Goal: Information Seeking & Learning: Learn about a topic

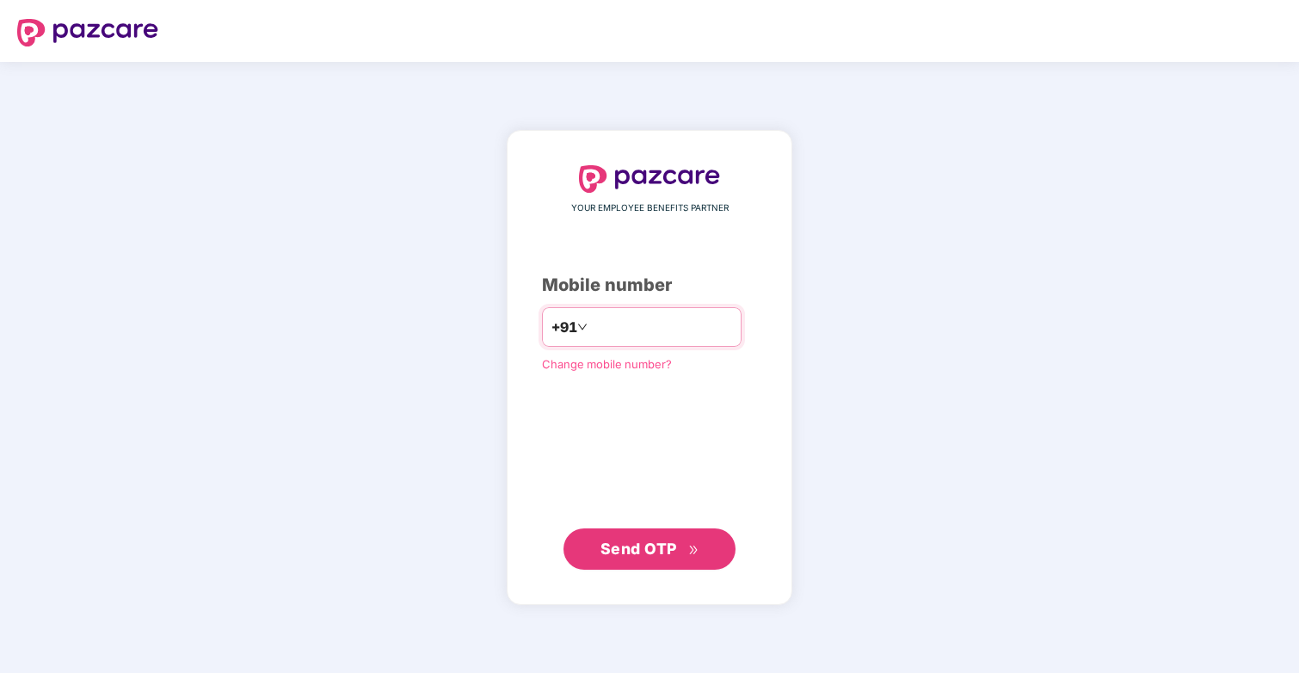
click at [626, 336] on input "number" at bounding box center [661, 327] width 141 height 28
type input "**********"
click at [663, 547] on span "Send OTP" at bounding box center [639, 548] width 77 height 18
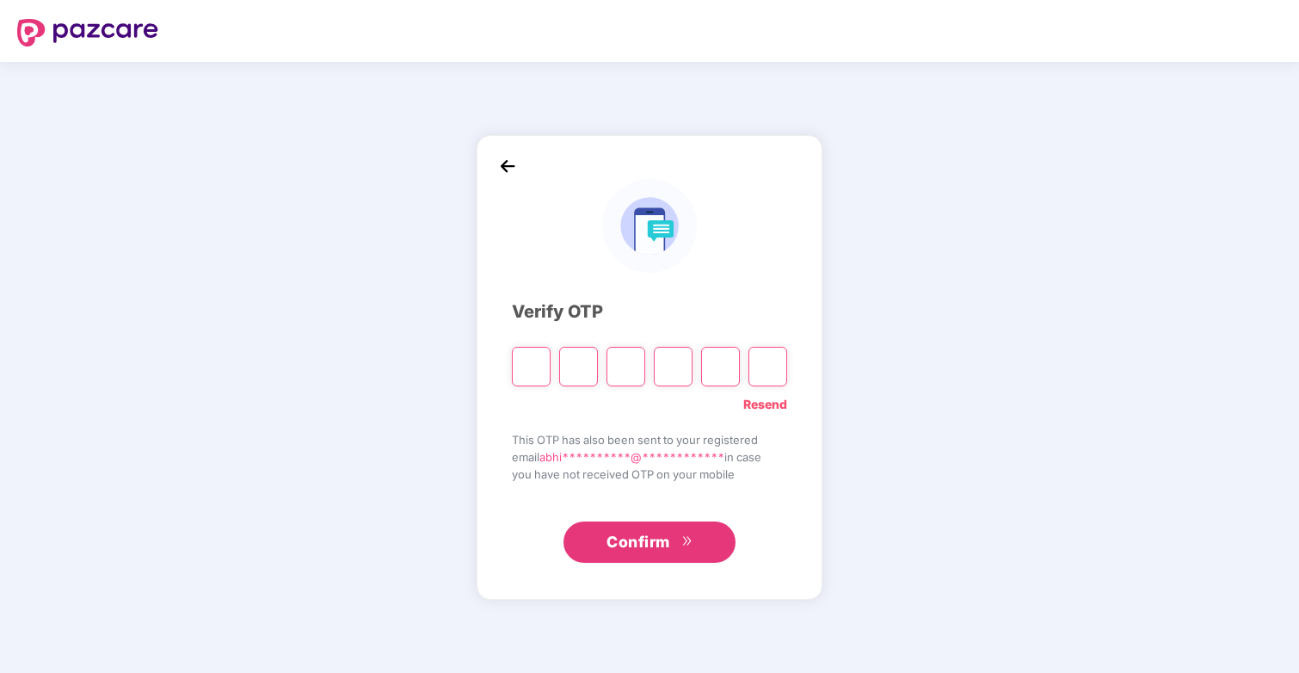
type input "*"
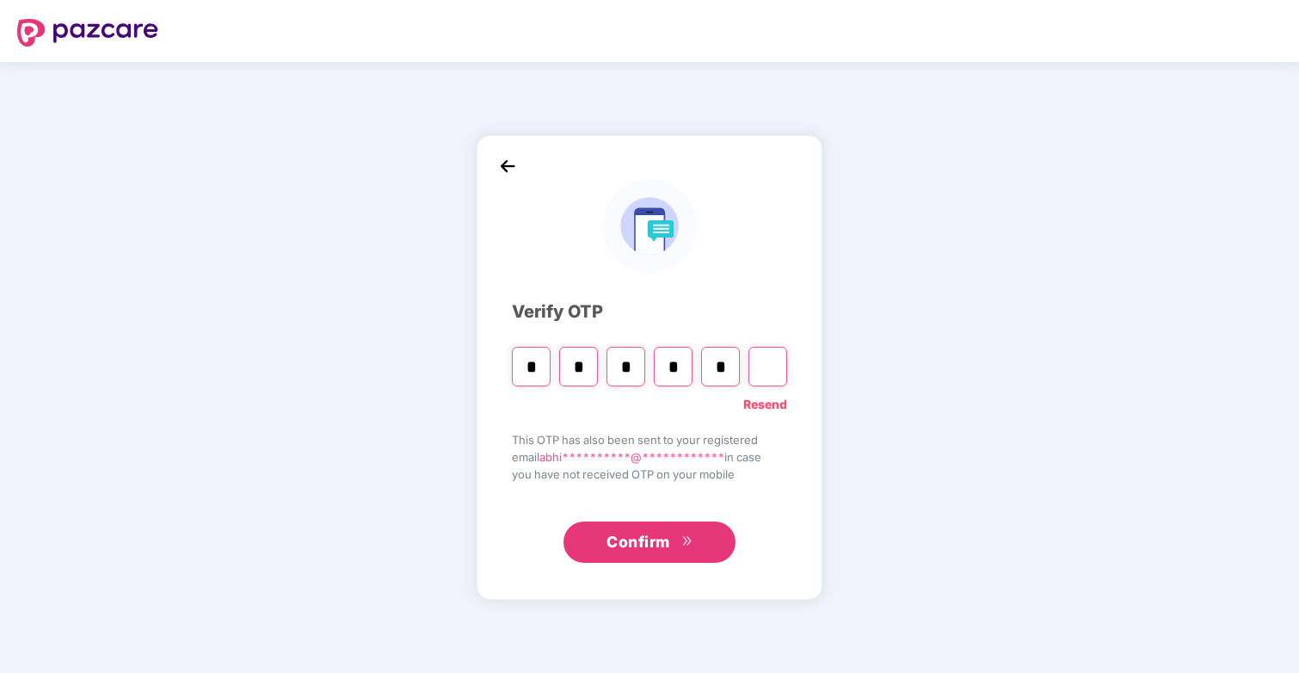
type input "*"
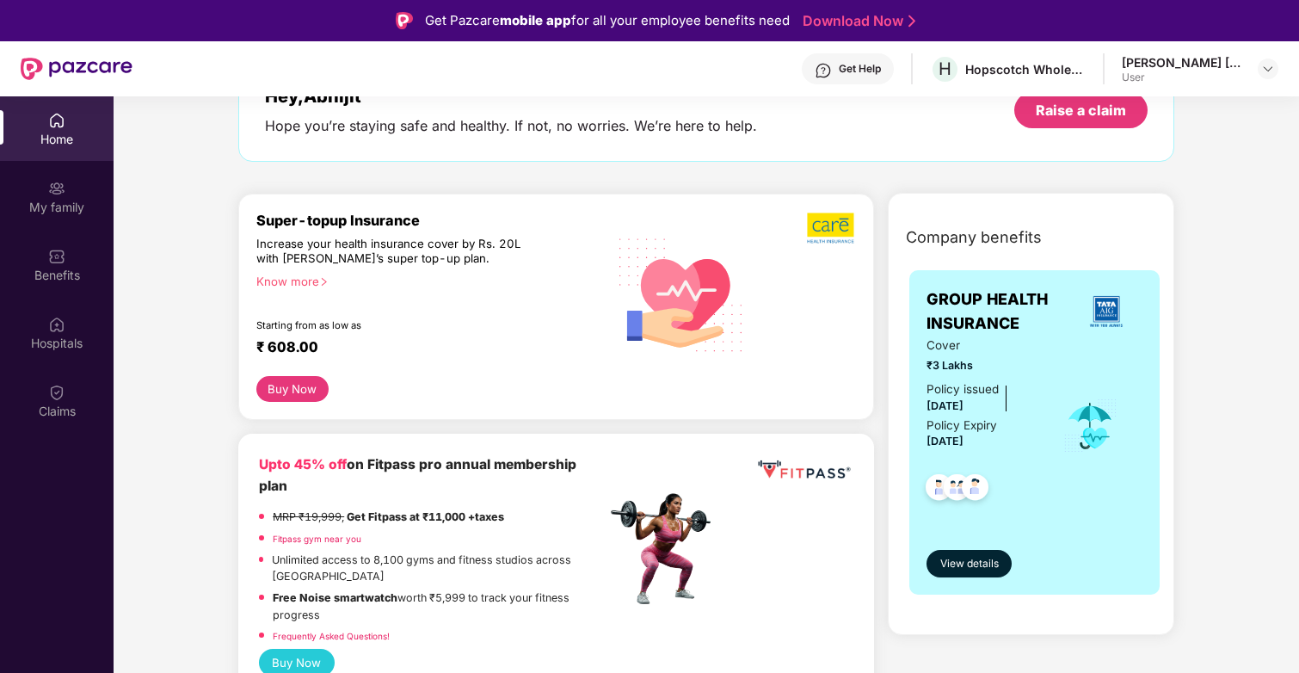
scroll to position [145, 0]
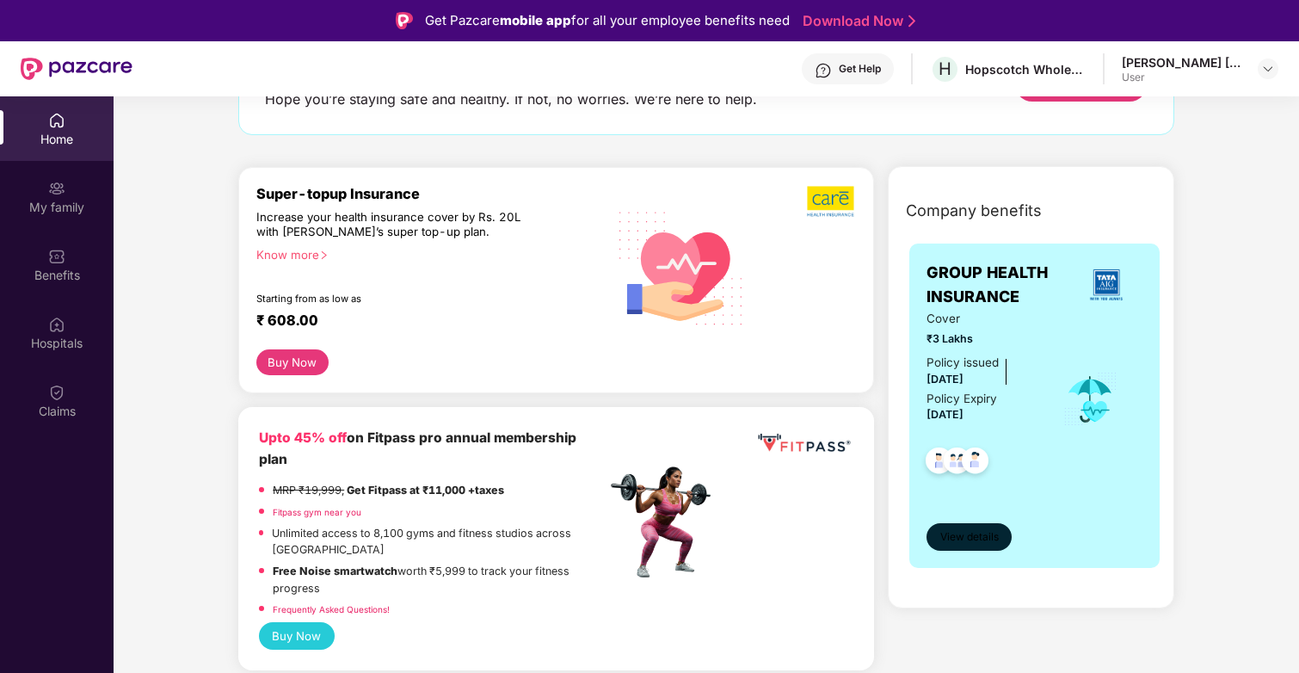
click at [940, 529] on span "View details" at bounding box center [969, 537] width 59 height 16
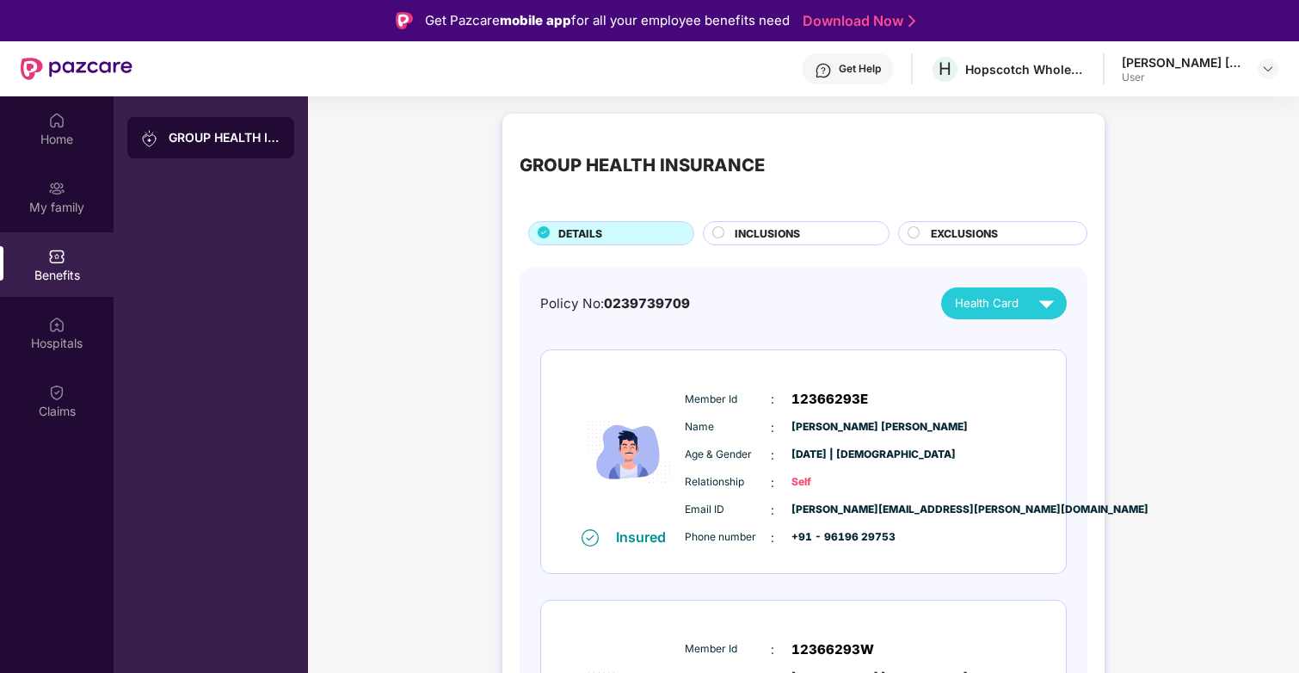
click at [760, 238] on span "INCLUSIONS" at bounding box center [767, 233] width 65 height 16
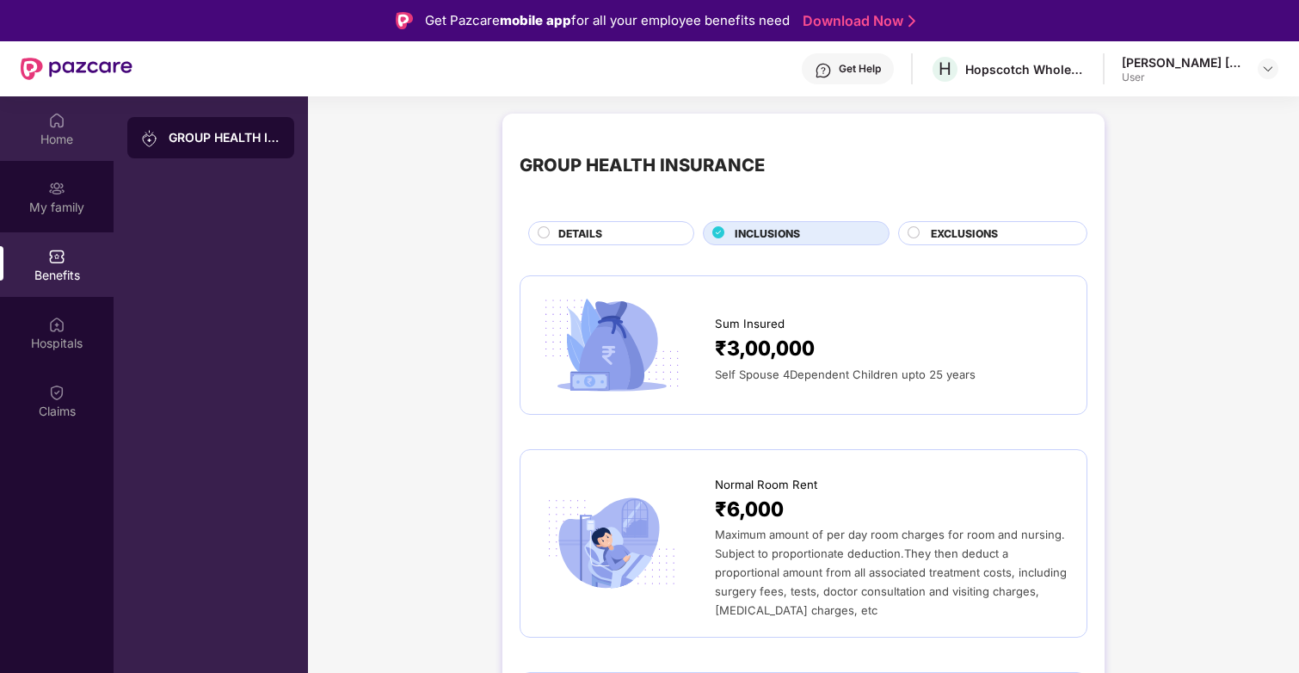
click at [66, 147] on div "Home" at bounding box center [57, 128] width 114 height 65
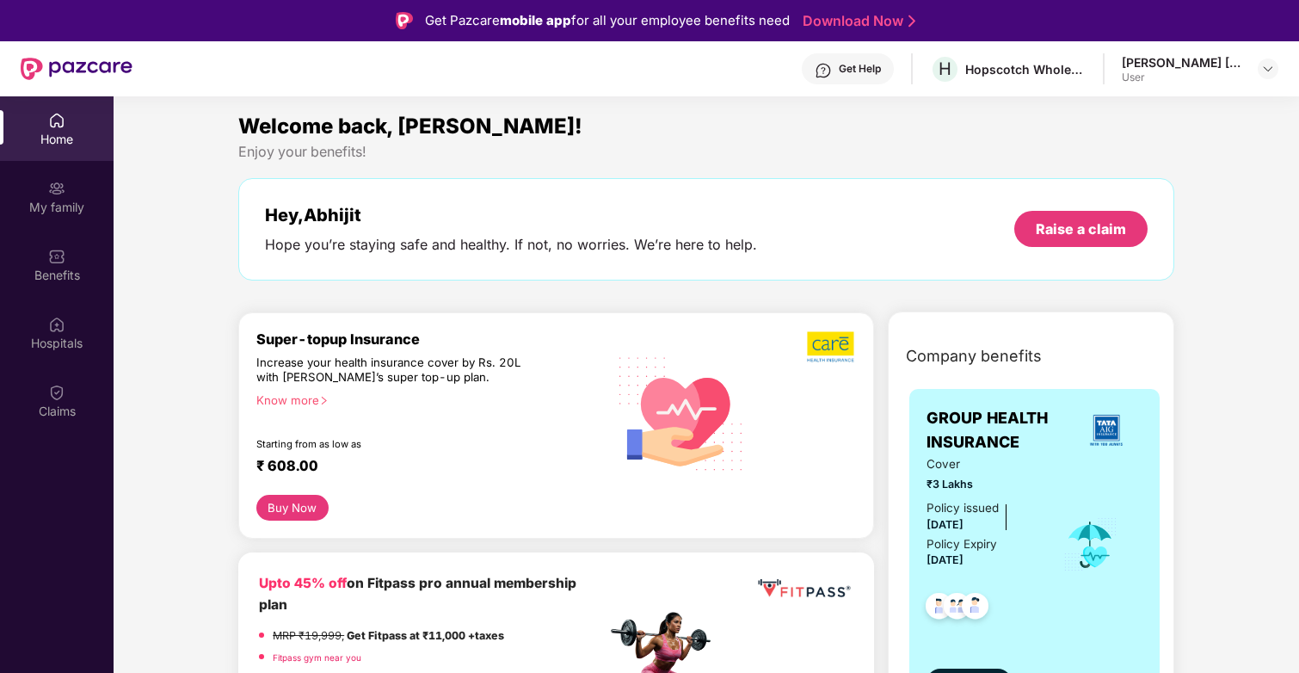
click at [300, 505] on button "Buy Now" at bounding box center [292, 508] width 72 height 26
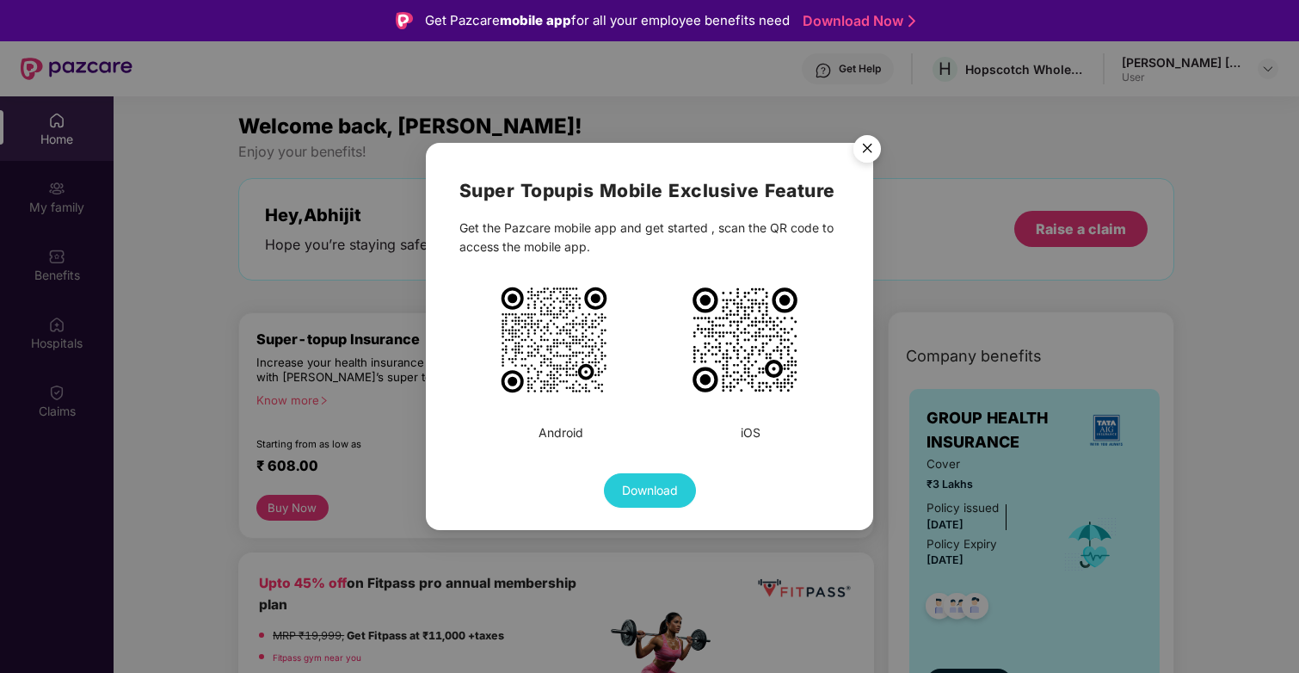
click at [860, 148] on img "Close" at bounding box center [867, 151] width 48 height 48
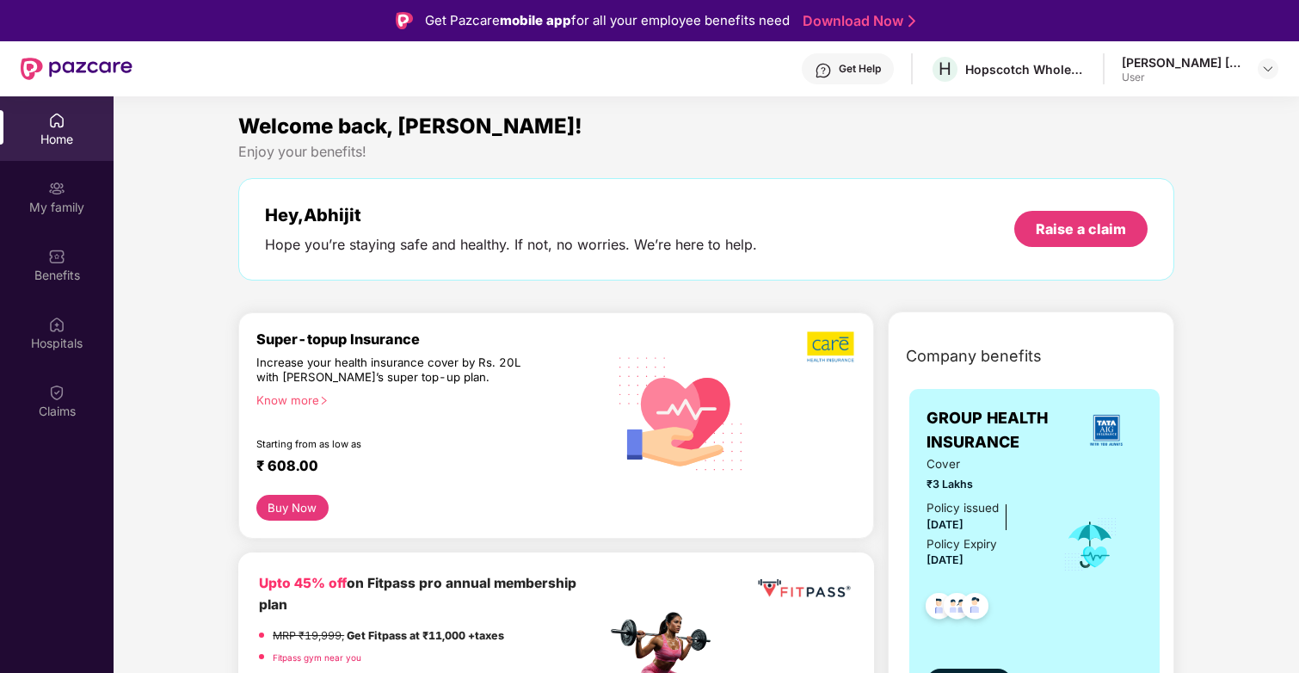
click at [618, 456] on img at bounding box center [682, 412] width 150 height 152
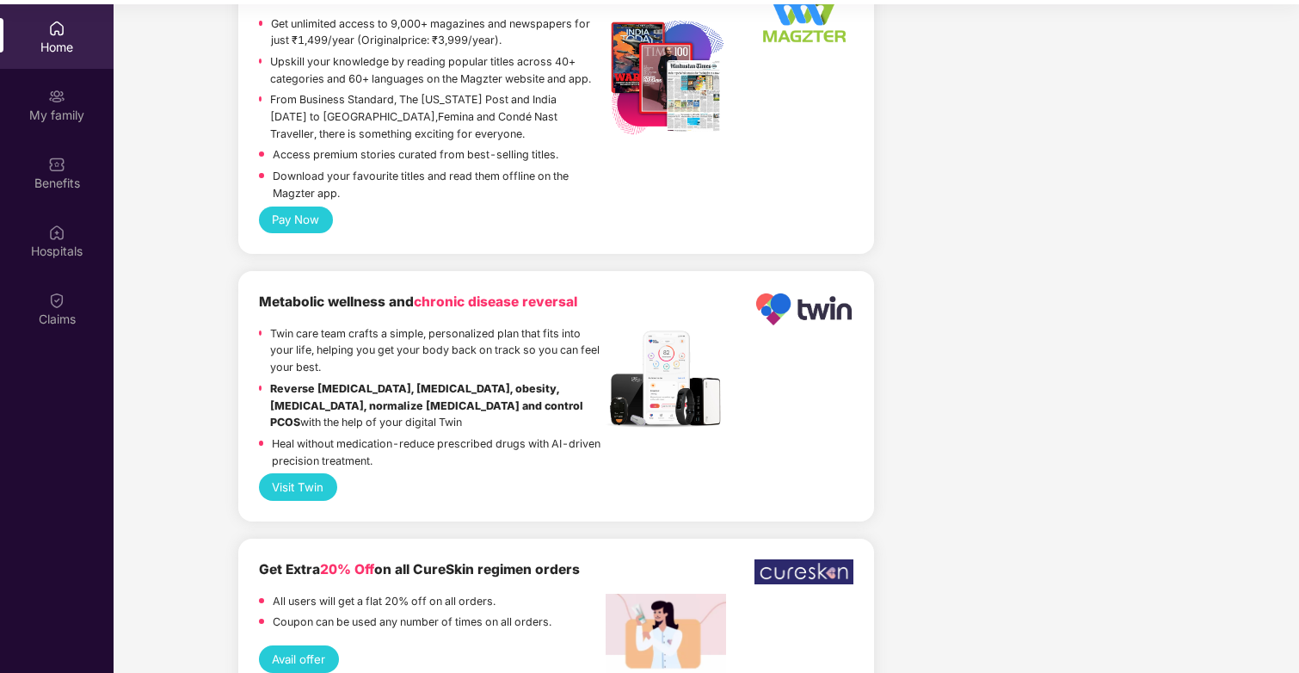
scroll to position [96, 0]
